Goal: Information Seeking & Learning: Learn about a topic

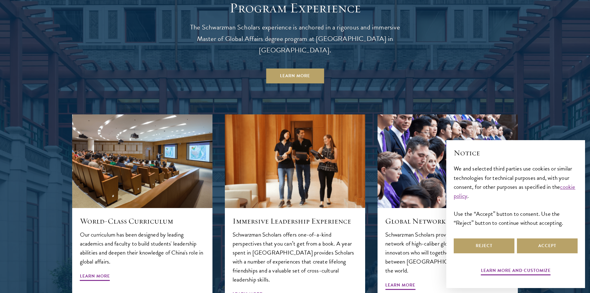
scroll to position [620, 0]
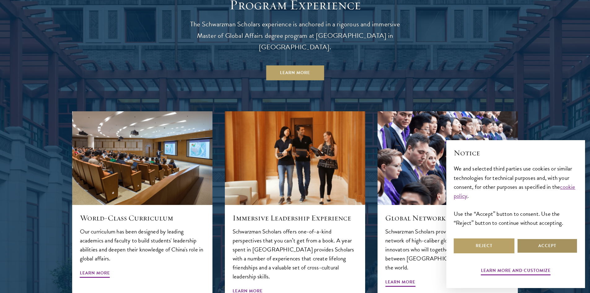
click at [543, 243] on button "Accept" at bounding box center [547, 245] width 61 height 15
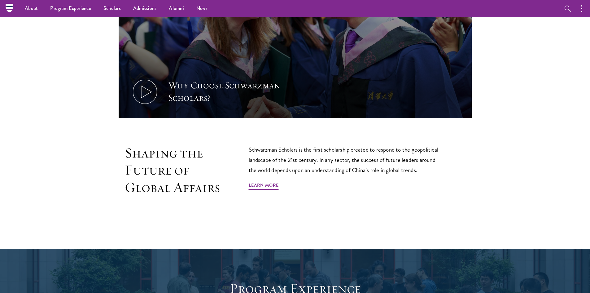
scroll to position [248, 0]
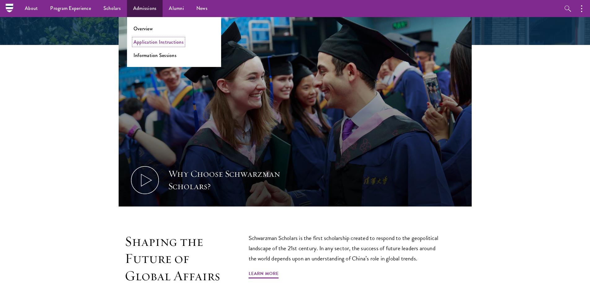
click at [154, 43] on link "Application Instructions" at bounding box center [159, 41] width 50 height 7
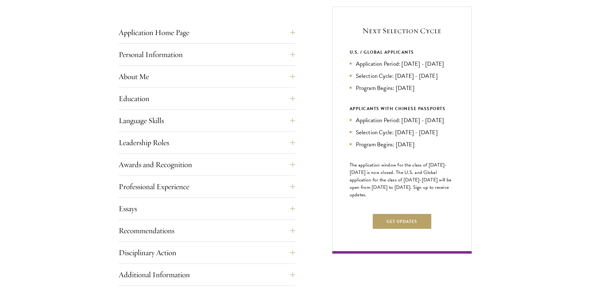
scroll to position [248, 0]
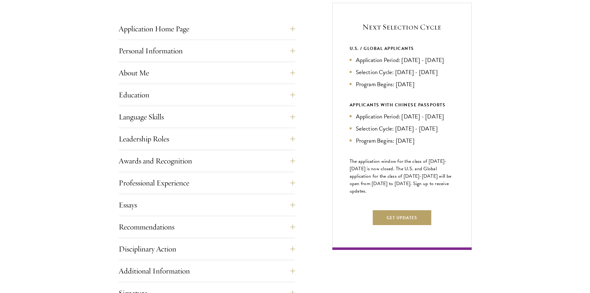
drag, startPoint x: 349, startPoint y: 49, endPoint x: 443, endPoint y: 88, distance: 101.8
click at [436, 94] on div "Next Selection Cycle U.S. / GLOBAL APPLICANTS Application Period: Apr 2026 - Se…" at bounding box center [402, 126] width 139 height 247
click at [529, 63] on div "Start the Process Take the first step toward joining a global community that wi…" at bounding box center [295, 151] width 590 height 438
click at [159, 29] on button "Application Home Page" at bounding box center [211, 28] width 177 height 15
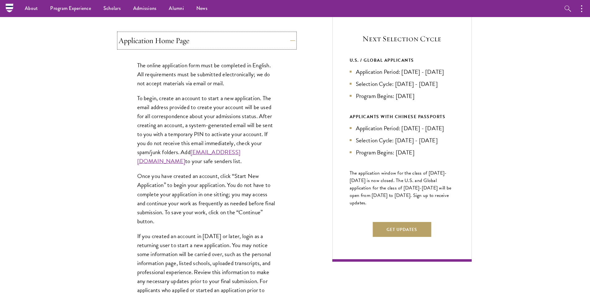
scroll to position [217, 0]
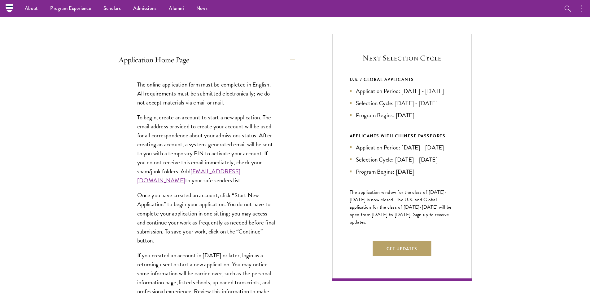
click at [582, 8] on icon "button" at bounding box center [581, 8] width 1 height 7
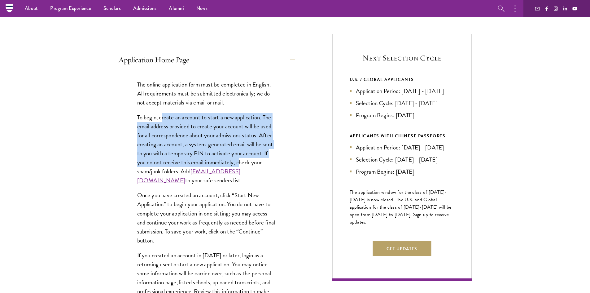
drag, startPoint x: 161, startPoint y: 117, endPoint x: 239, endPoint y: 163, distance: 90.3
click at [240, 163] on p "To begin, create an account to start a new application. The email address provi…" at bounding box center [206, 149] width 139 height 72
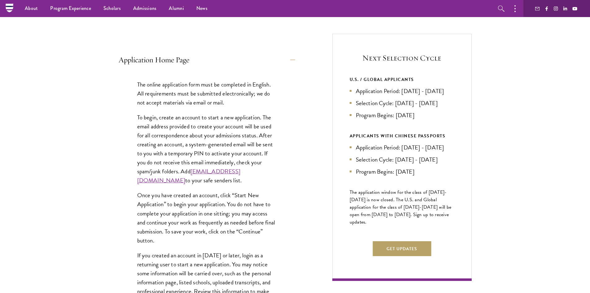
click at [203, 174] on p "To begin, create an account to start a new application. The email address provi…" at bounding box center [206, 149] width 139 height 72
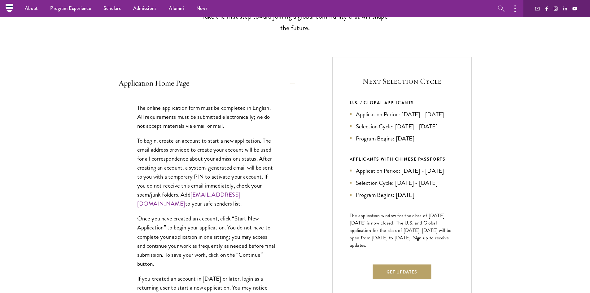
scroll to position [93, 0]
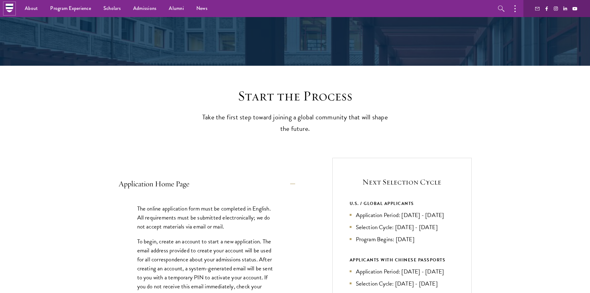
click at [6, 7] on icon at bounding box center [9, 8] width 7 height 2
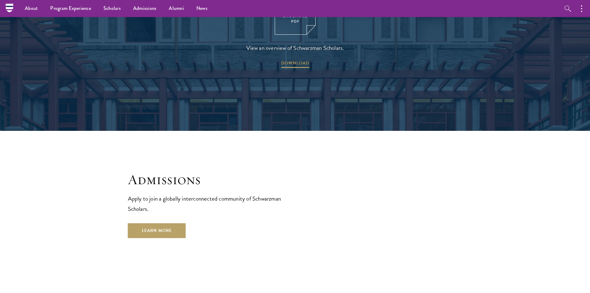
scroll to position [961, 0]
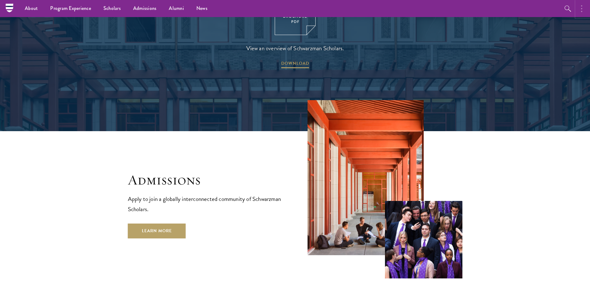
click at [583, 9] on button "button" at bounding box center [584, 8] width 14 height 17
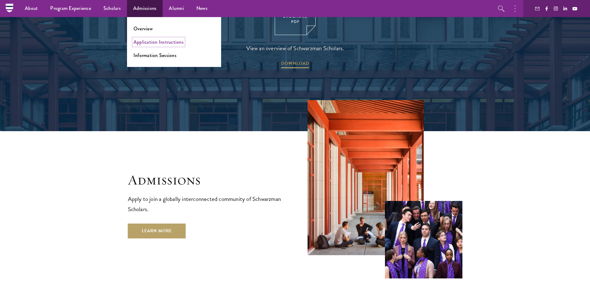
click at [148, 40] on link "Application Instructions" at bounding box center [159, 41] width 50 height 7
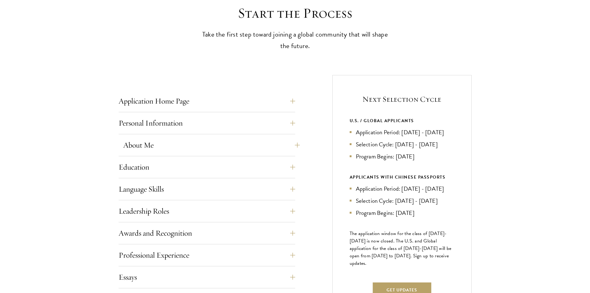
scroll to position [186, 0]
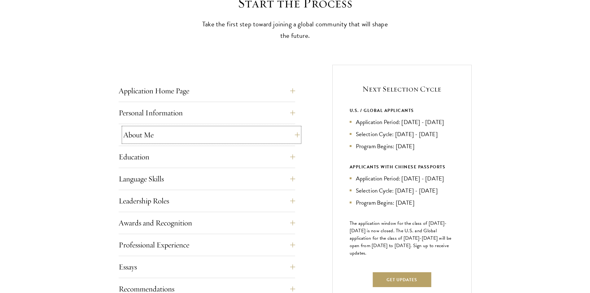
click at [181, 131] on button "About Me" at bounding box center [211, 134] width 177 height 15
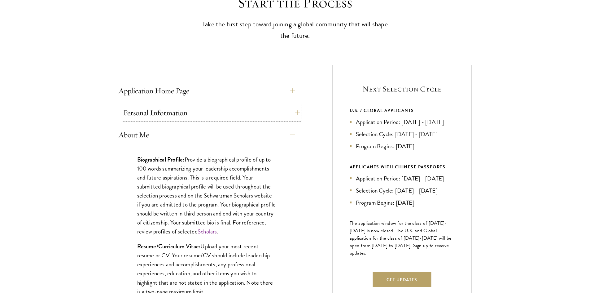
click at [192, 115] on button "Personal Information" at bounding box center [211, 112] width 177 height 15
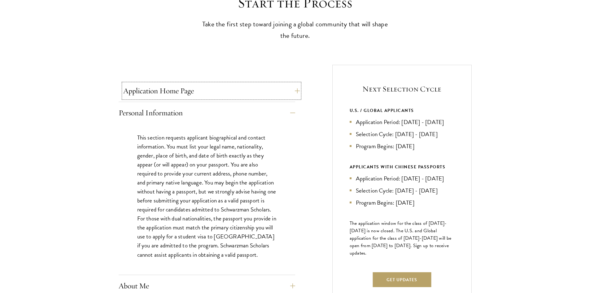
click at [185, 95] on button "Application Home Page" at bounding box center [211, 90] width 177 height 15
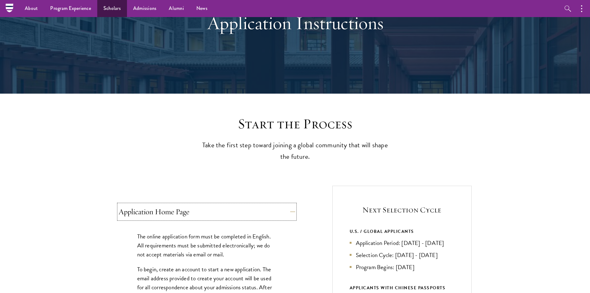
scroll to position [62, 0]
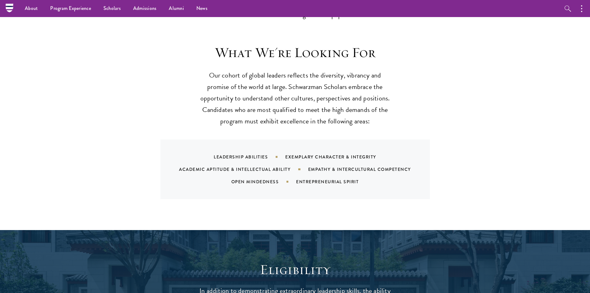
scroll to position [558, 0]
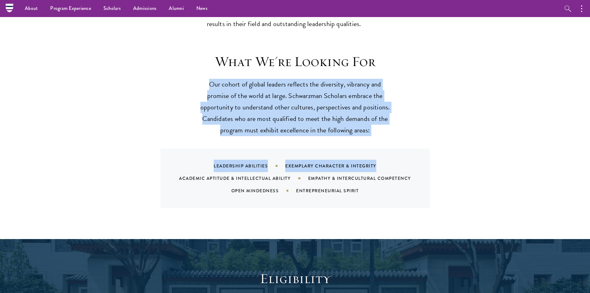
drag, startPoint x: 208, startPoint y: 75, endPoint x: 330, endPoint y: 140, distance: 138.5
click at [361, 139] on div "What We're Looking For Our cohort of global leaders reflects the diversity, vib…" at bounding box center [295, 130] width 335 height 155
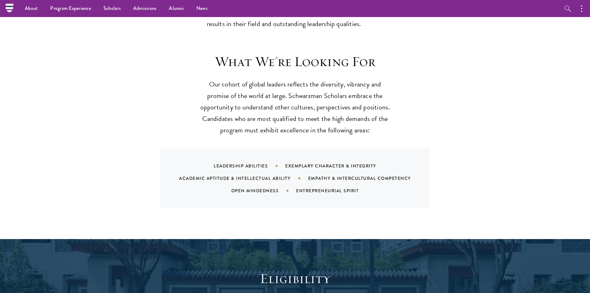
drag, startPoint x: 544, startPoint y: 126, endPoint x: 523, endPoint y: 125, distance: 21.4
click at [542, 126] on section "What We're Looking For Our cohort of global leaders reflects the diversity, vib…" at bounding box center [295, 130] width 590 height 155
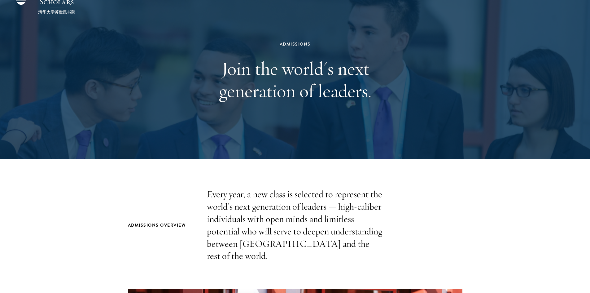
scroll to position [0, 0]
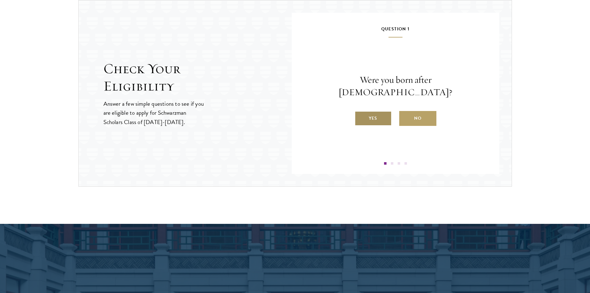
click at [381, 112] on label "Yes" at bounding box center [373, 118] width 37 height 15
click at [360, 112] on input "Yes" at bounding box center [358, 115] width 6 height 6
click at [384, 116] on label "Yes" at bounding box center [373, 118] width 37 height 15
click at [360, 116] on input "Yes" at bounding box center [358, 115] width 6 height 6
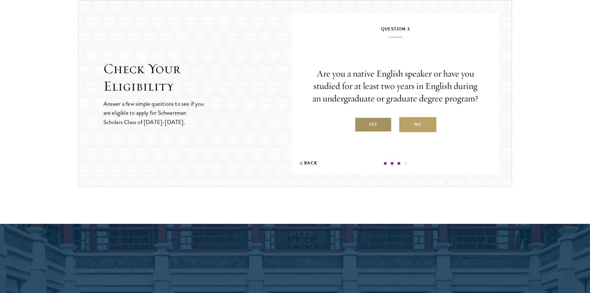
click at [378, 122] on label "Yes" at bounding box center [373, 124] width 37 height 15
click at [360, 122] on input "Yes" at bounding box center [358, 121] width 6 height 6
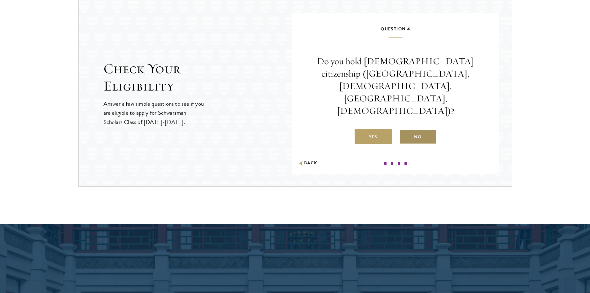
click at [414, 129] on label "No" at bounding box center [417, 136] width 37 height 15
click at [419, 129] on label "No" at bounding box center [417, 136] width 37 height 15
click at [405, 130] on input "No" at bounding box center [402, 133] width 6 height 6
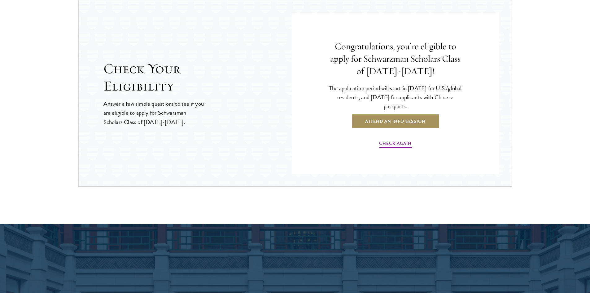
click at [404, 119] on link "Attend an Info Session" at bounding box center [395, 121] width 88 height 15
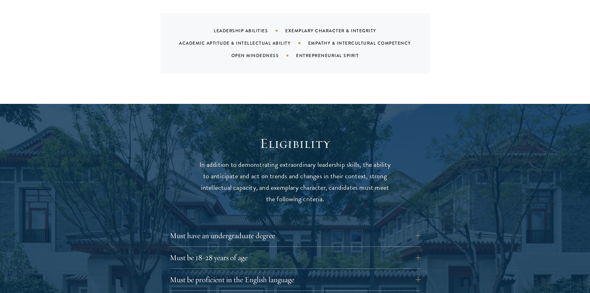
scroll to position [744, 0]
